Goal: Use online tool/utility

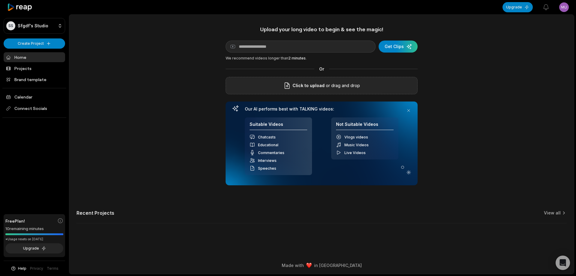
click at [354, 91] on div "Click to upload or drag and drop" at bounding box center [322, 85] width 192 height 17
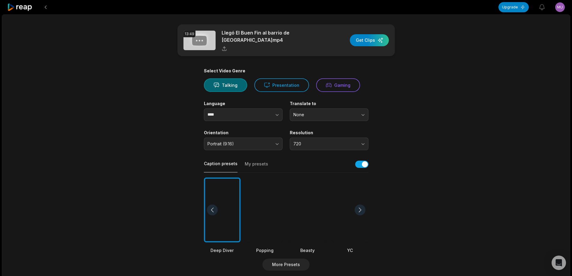
click at [311, 206] on div at bounding box center [307, 209] width 37 height 65
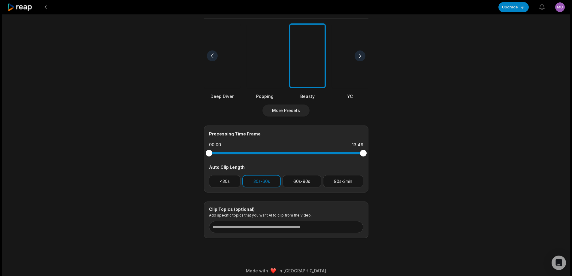
scroll to position [159, 0]
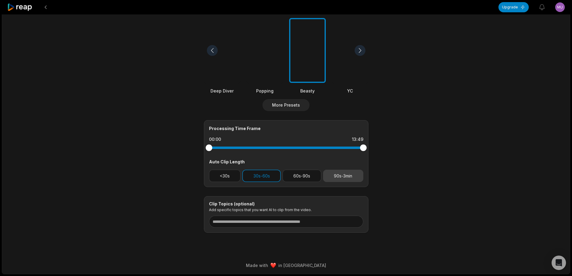
click at [346, 175] on button "90s-3min" at bounding box center [343, 176] width 40 height 12
click at [264, 177] on button "30s-60s" at bounding box center [261, 176] width 38 height 12
drag, startPoint x: 362, startPoint y: 147, endPoint x: 320, endPoint y: 151, distance: 42.5
click at [320, 151] on div at bounding box center [286, 147] width 154 height 11
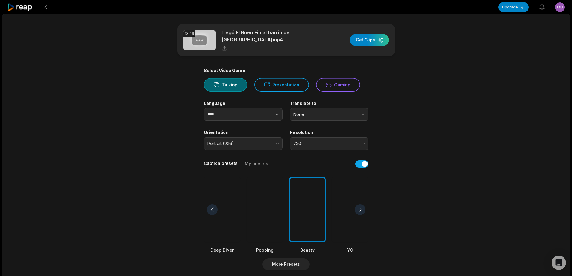
scroll to position [0, 0]
